Goal: Task Accomplishment & Management: Manage account settings

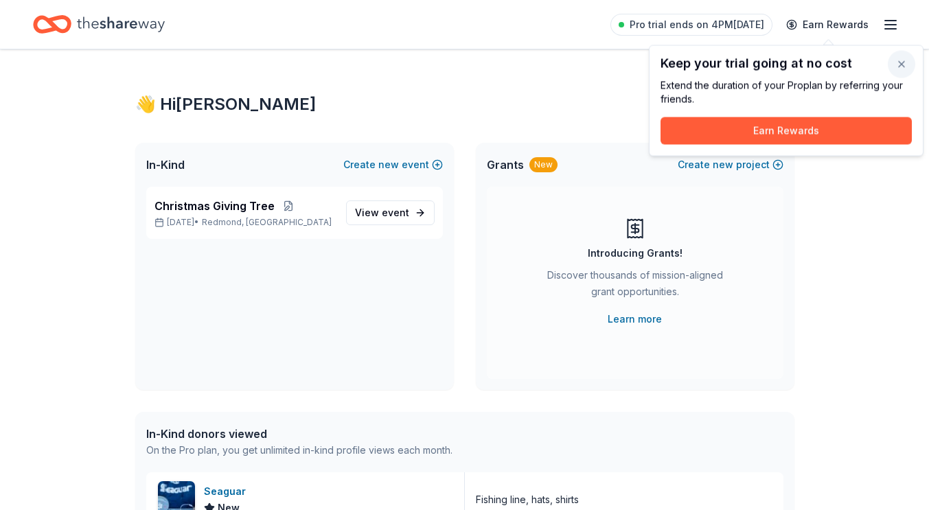
click at [901, 64] on button "button" at bounding box center [901, 64] width 27 height 27
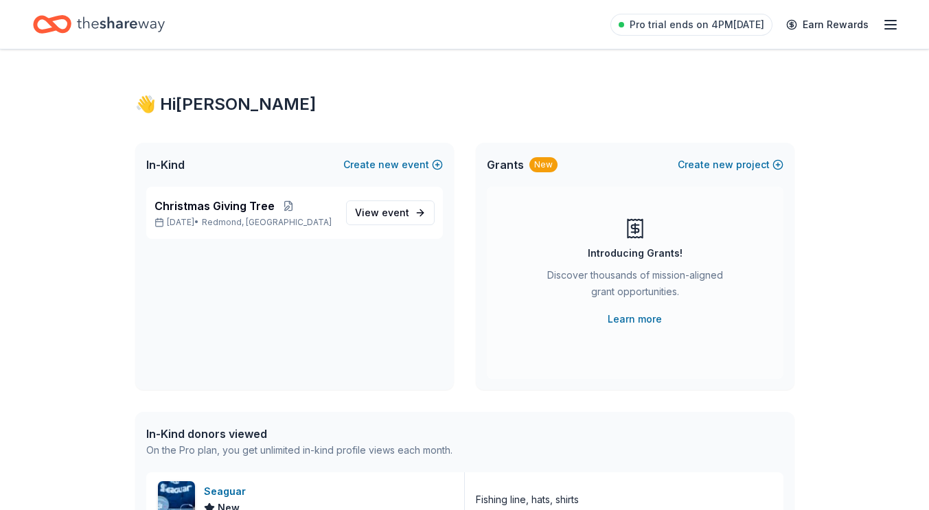
click at [888, 26] on icon "button" at bounding box center [890, 24] width 16 height 16
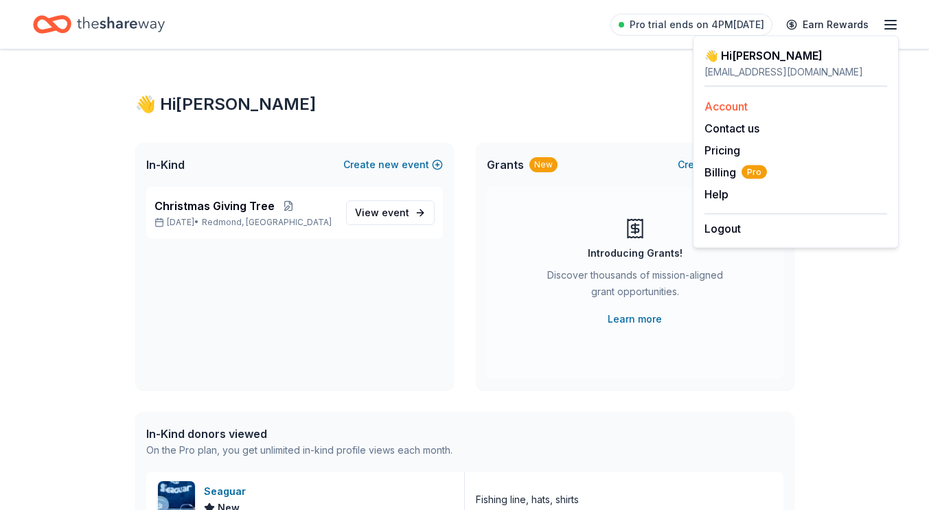
click at [717, 103] on link "Account" at bounding box center [726, 107] width 43 height 14
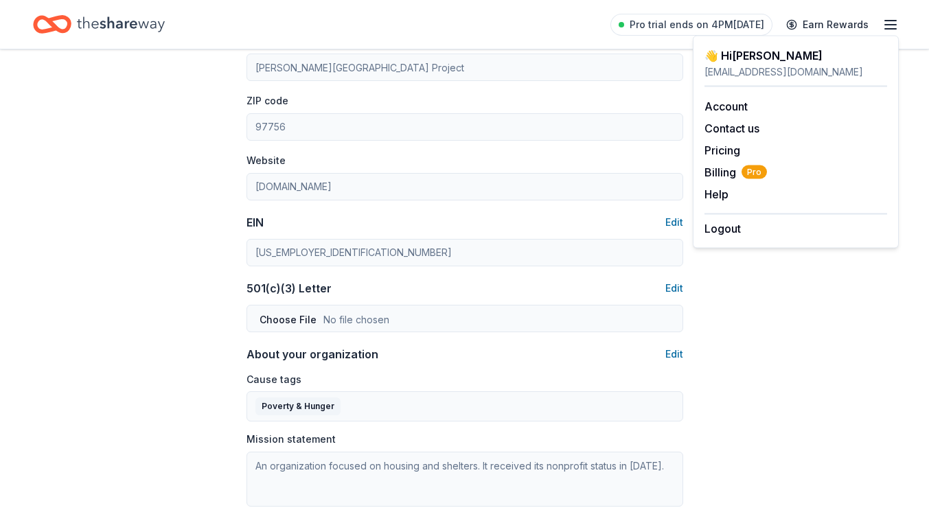
scroll to position [385, 0]
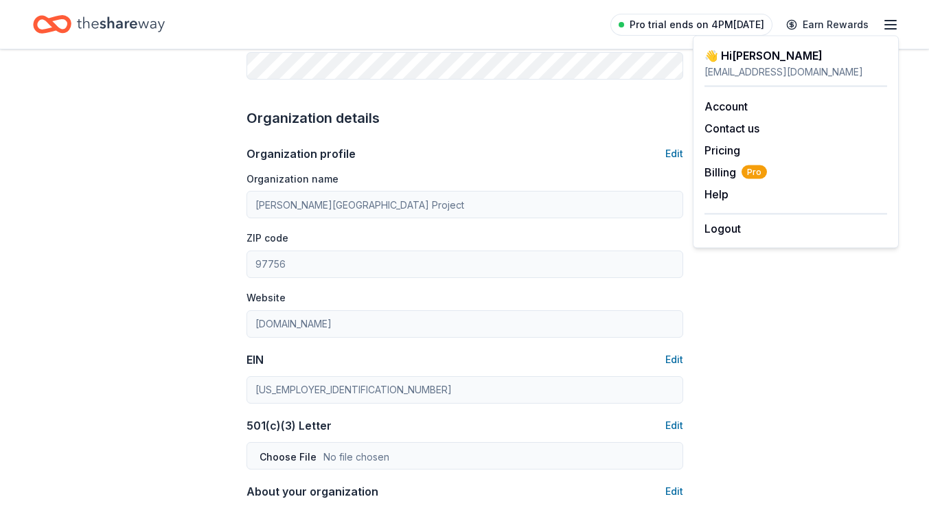
click at [673, 18] on span "Pro trial ends on 4PM[DATE]" at bounding box center [697, 24] width 135 height 16
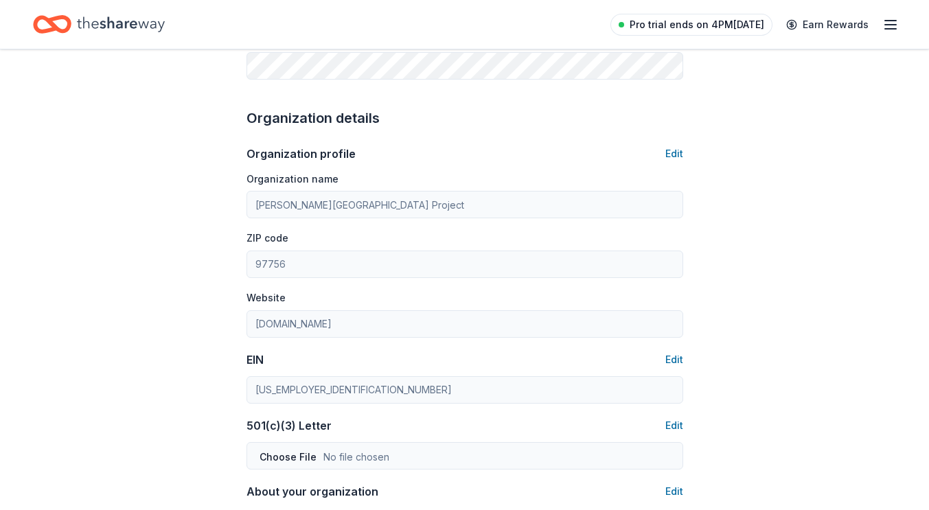
click at [707, 28] on span "Pro trial ends on 4PM[DATE]" at bounding box center [697, 24] width 135 height 16
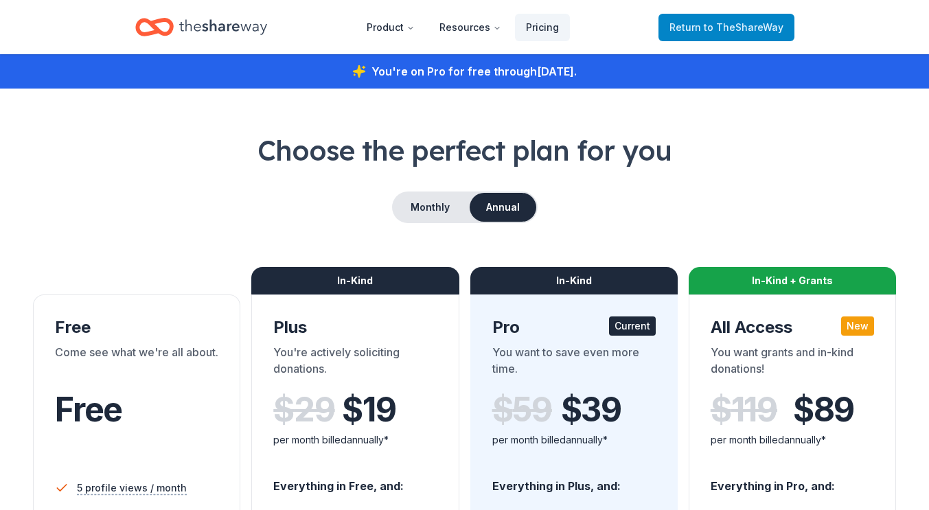
click at [715, 29] on span "to TheShareWay" at bounding box center [744, 27] width 80 height 12
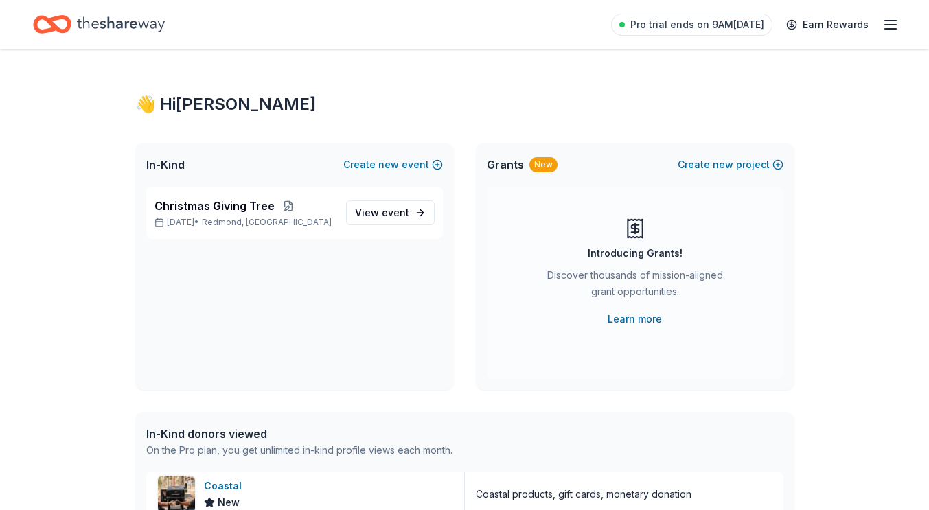
click at [891, 23] on icon "button" at bounding box center [890, 24] width 16 height 16
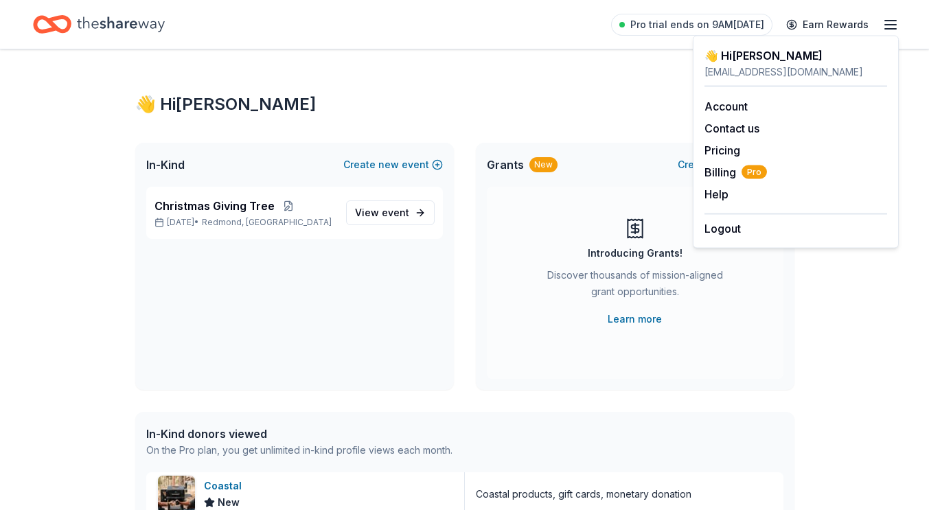
click at [753, 51] on div "👋 Hi [PERSON_NAME]" at bounding box center [796, 55] width 183 height 16
click at [752, 70] on div "[EMAIL_ADDRESS][DOMAIN_NAME]" at bounding box center [796, 72] width 183 height 16
click at [736, 109] on link "Account" at bounding box center [726, 107] width 43 height 14
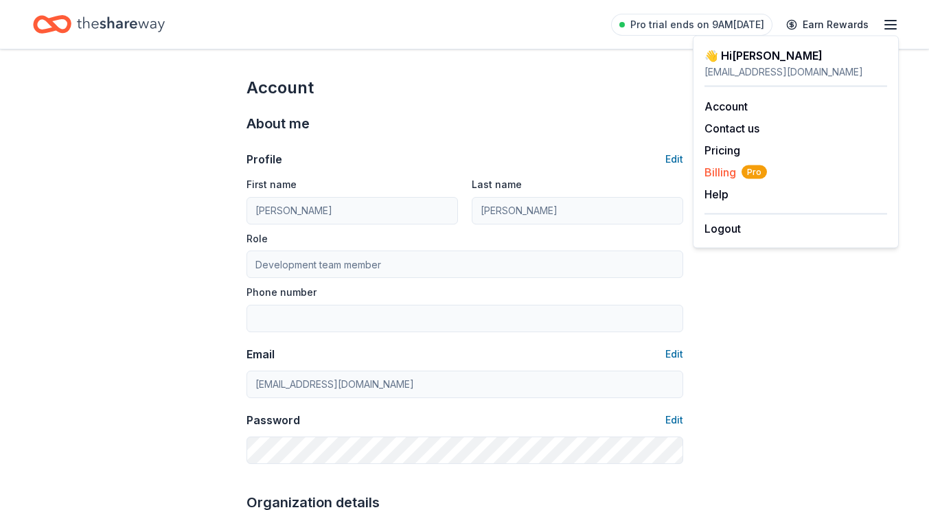
click at [731, 173] on span "Billing Pro" at bounding box center [736, 172] width 62 height 16
